Goal: Task Accomplishment & Management: Complete application form

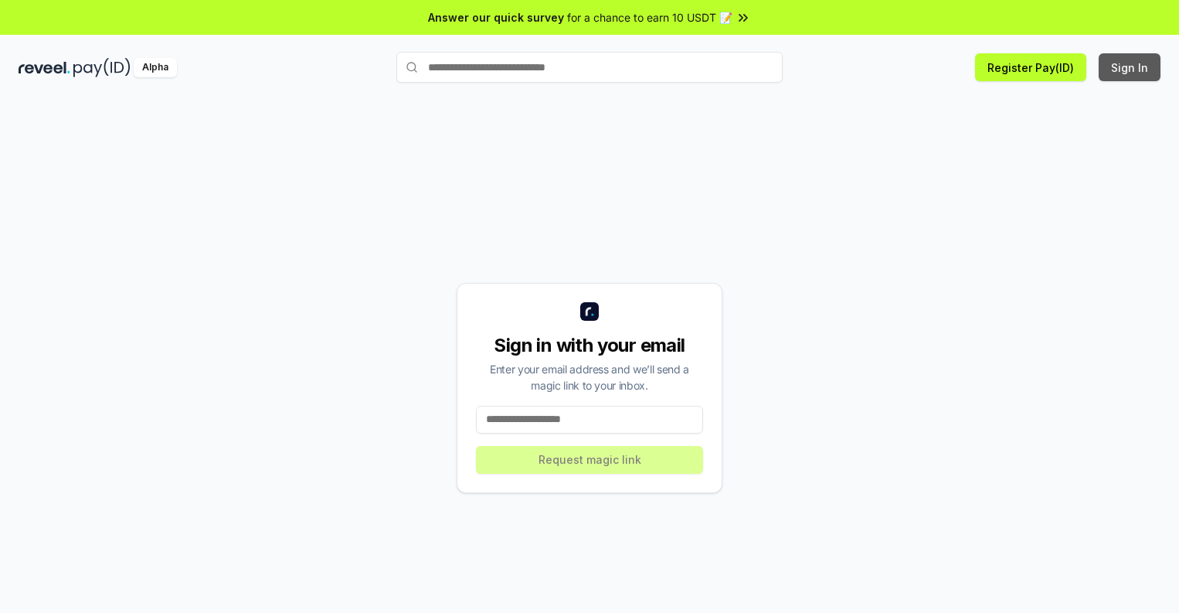
click at [1130, 67] on button "Sign In" at bounding box center [1129, 67] width 62 height 28
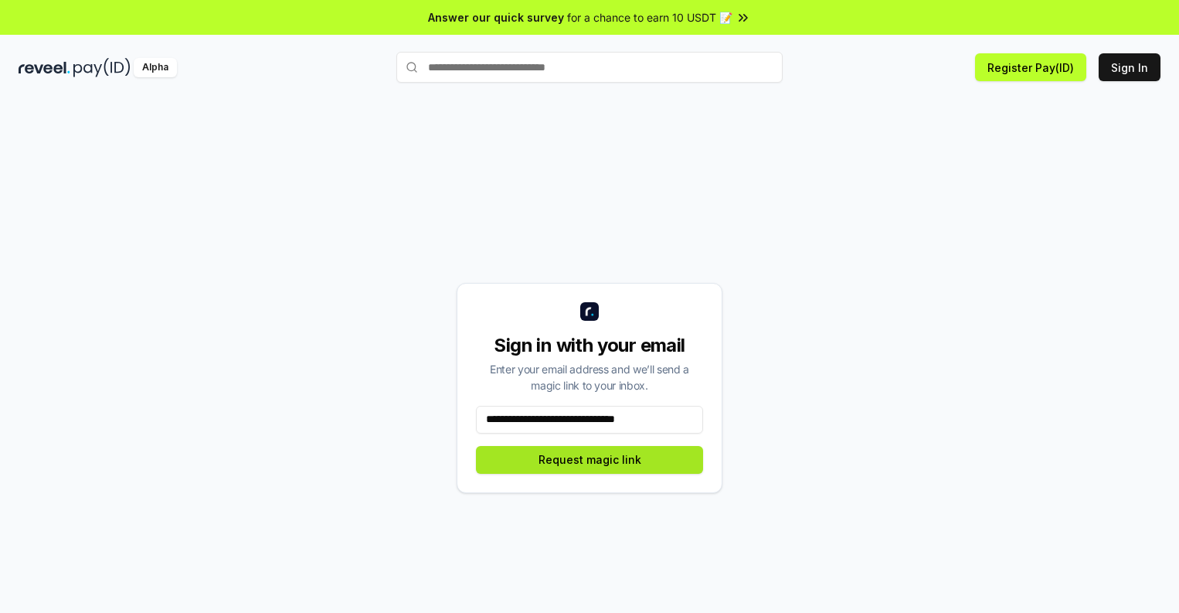
type input "**********"
click at [589, 459] on button "Request magic link" at bounding box center [589, 460] width 227 height 28
